Goal: Find contact information: Obtain details needed to contact an individual or organization

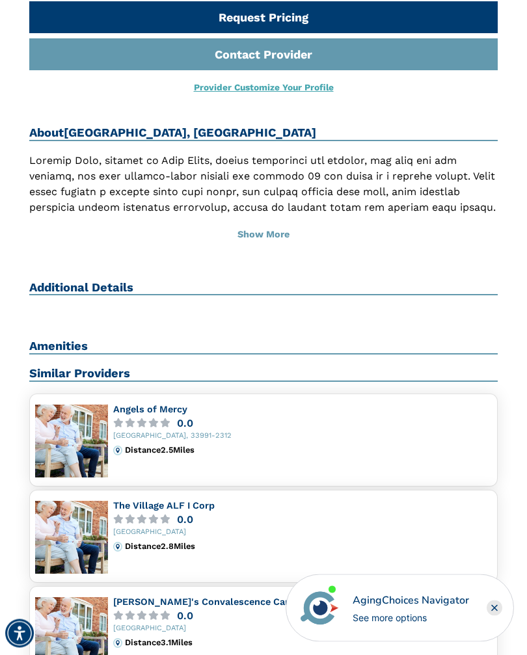
scroll to position [438, 0]
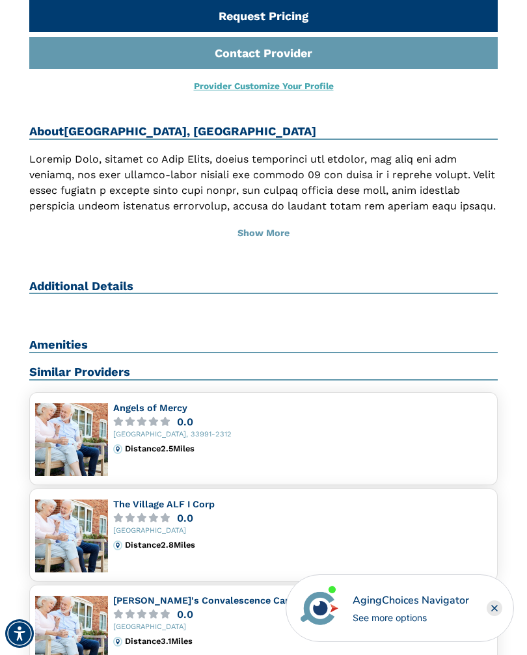
click at [84, 343] on h2 "Amenities" at bounding box center [263, 346] width 468 height 16
click at [72, 338] on h2 "Amenities" at bounding box center [263, 346] width 468 height 16
click at [79, 341] on h2 "Amenities" at bounding box center [263, 346] width 468 height 16
click at [272, 233] on button "Show More" at bounding box center [263, 233] width 468 height 29
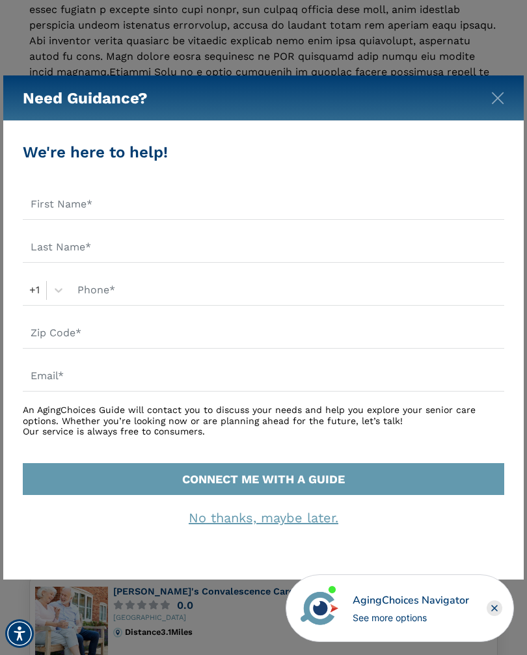
scroll to position [618, 0]
click at [503, 101] on img "Close" at bounding box center [497, 98] width 13 height 13
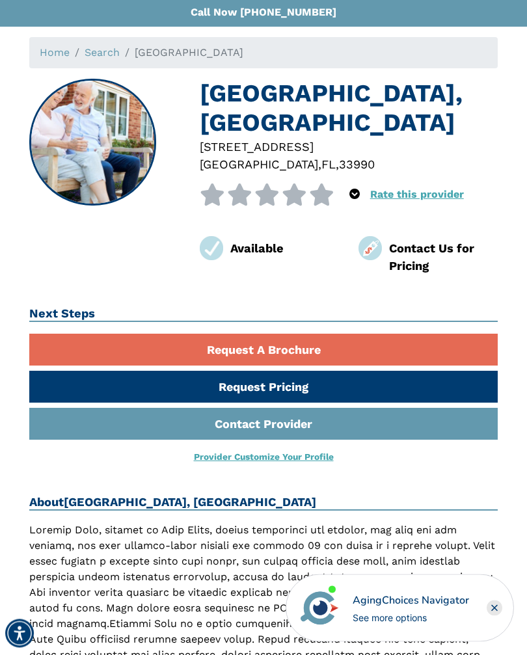
scroll to position [0, 0]
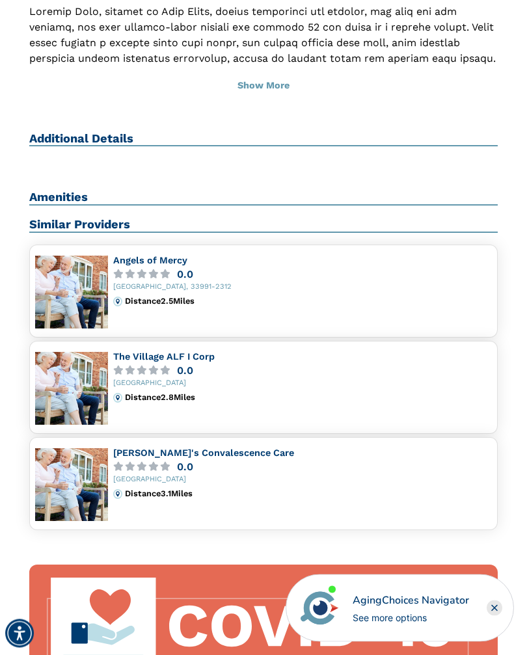
scroll to position [587, 0]
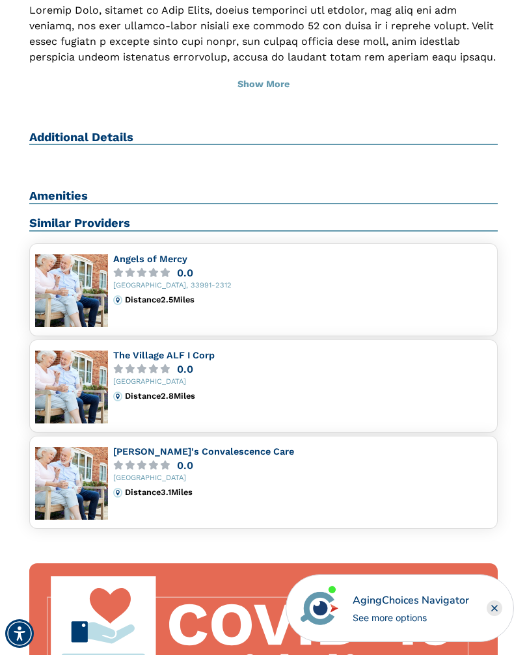
click at [181, 353] on link "The Village ALF I Corp" at bounding box center [163, 355] width 101 height 10
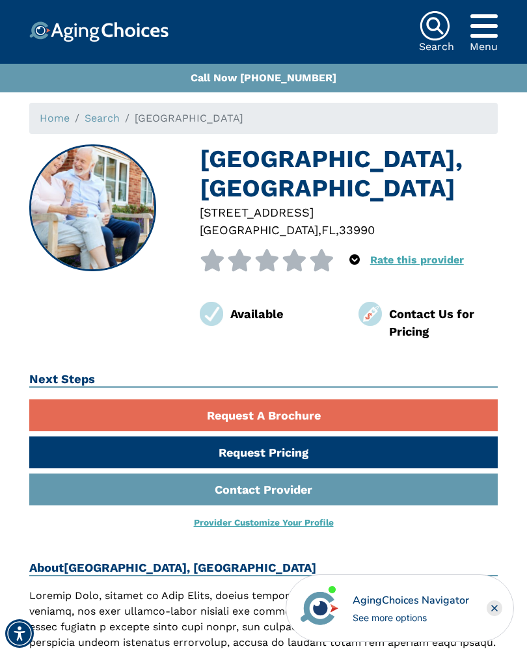
scroll to position [0, 0]
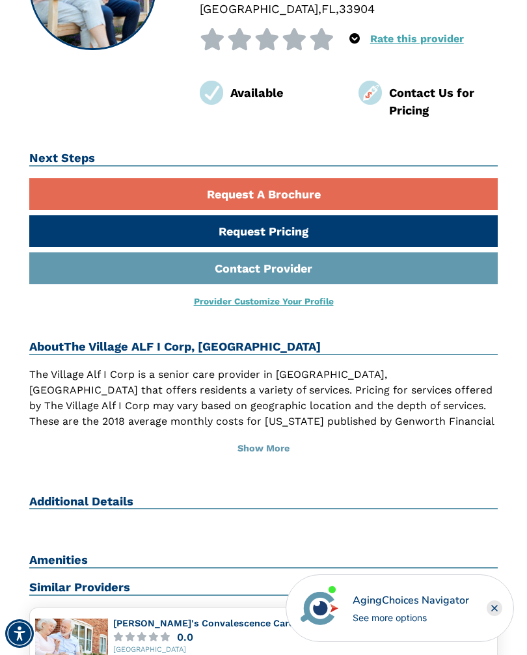
scroll to position [221, 0]
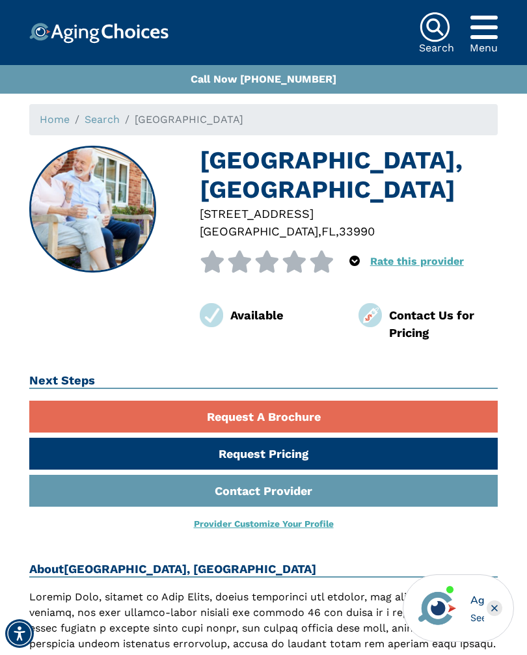
click at [337, 537] on div "[GEOGRAPHIC_DATA], [GEOGRAPHIC_DATA] [STREET_ADDRESS] 0 out of 5 stars 5 star %…" at bounding box center [264, 474] width 488 height 657
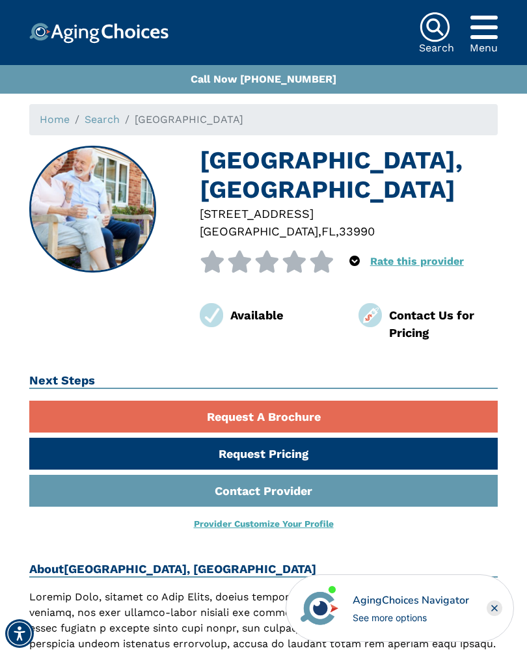
click at [322, 503] on link "Contact Provider" at bounding box center [263, 491] width 468 height 32
